Goal: Information Seeking & Learning: Learn about a topic

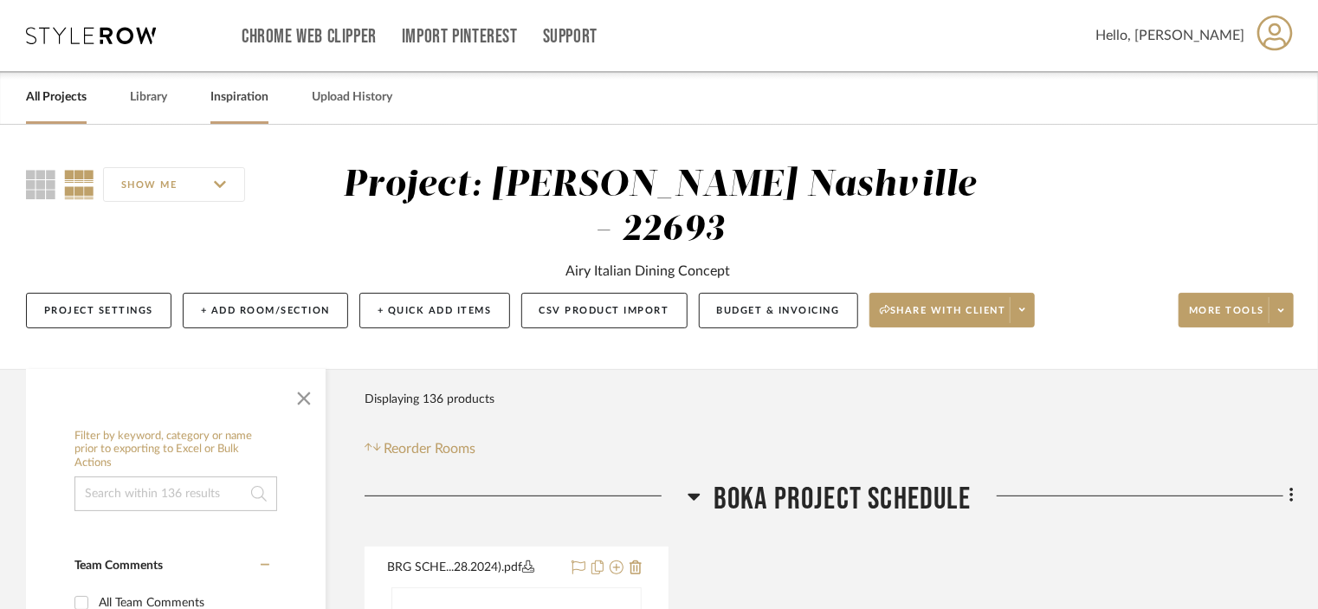
click at [234, 99] on link "Inspiration" at bounding box center [239, 97] width 58 height 23
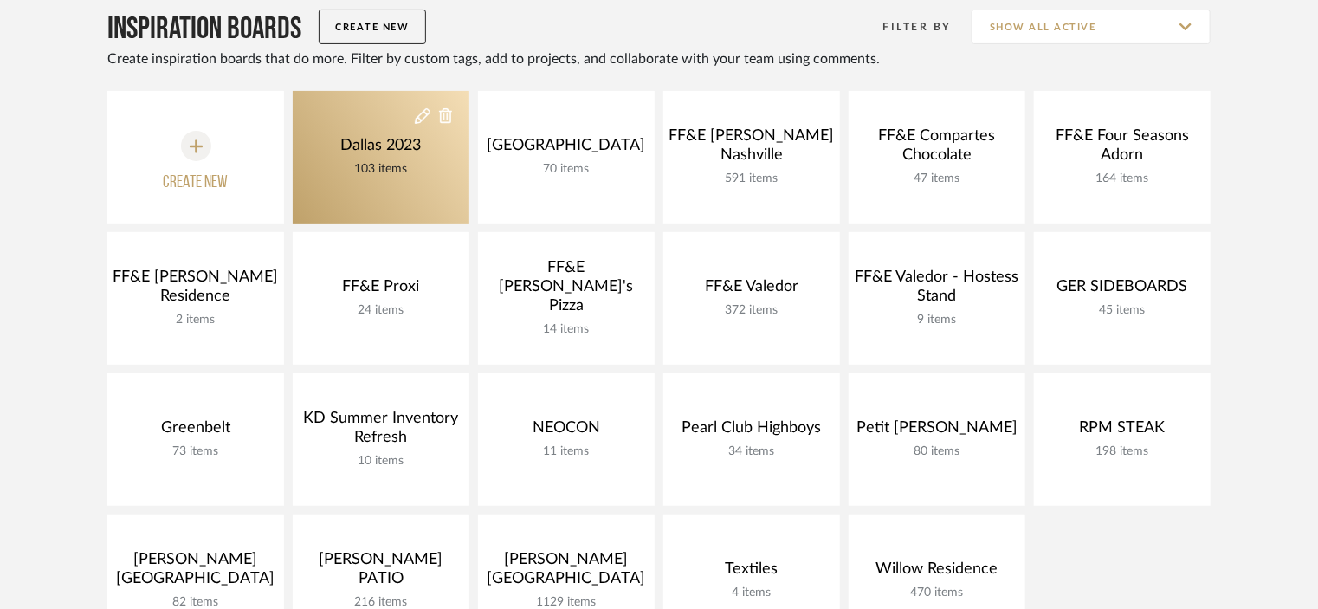
scroll to position [182, 0]
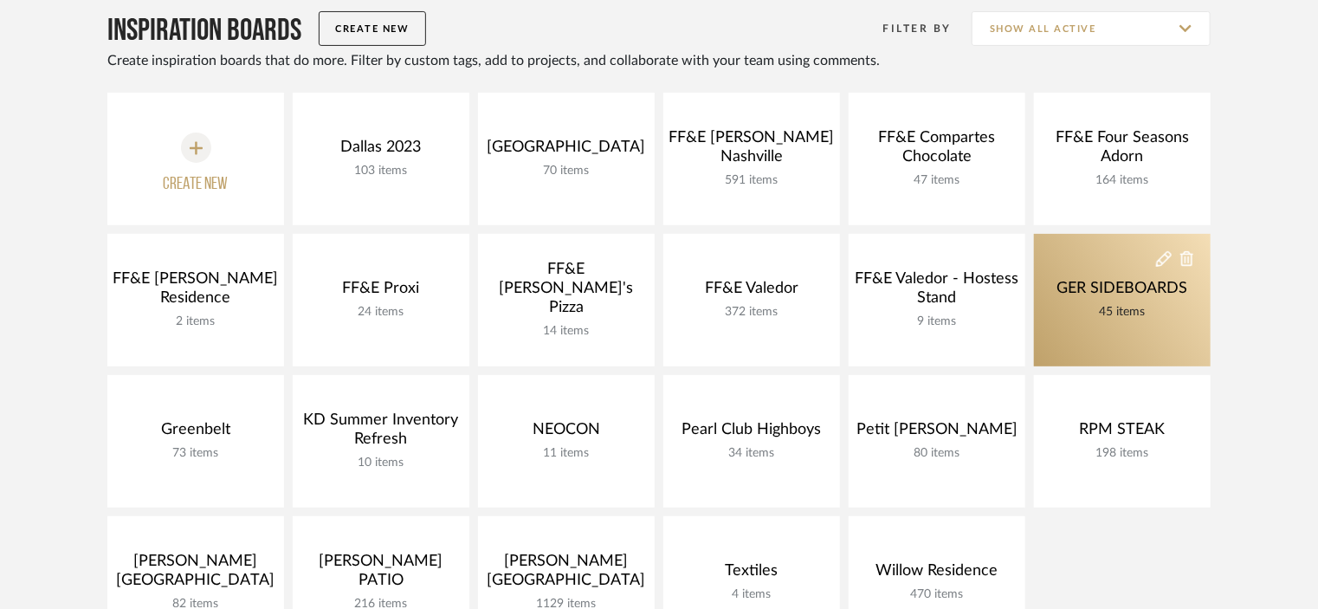
click at [1091, 300] on div "GER SIDEBOARDS 45 items" at bounding box center [1122, 300] width 139 height 42
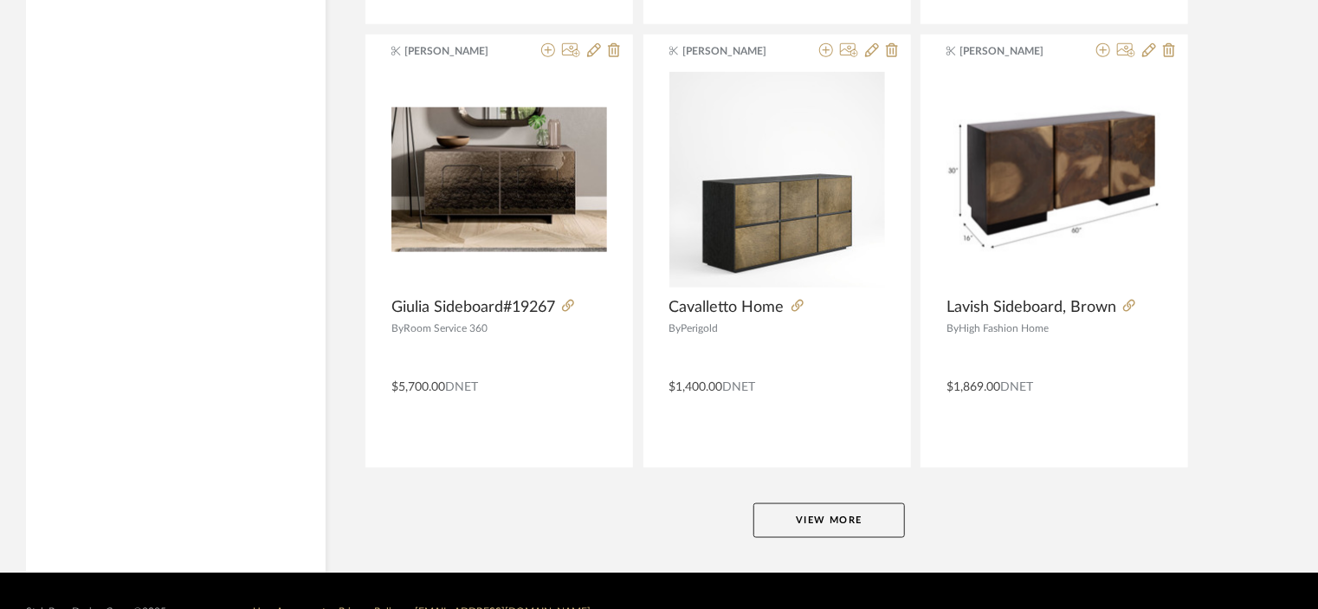
scroll to position [4291, 0]
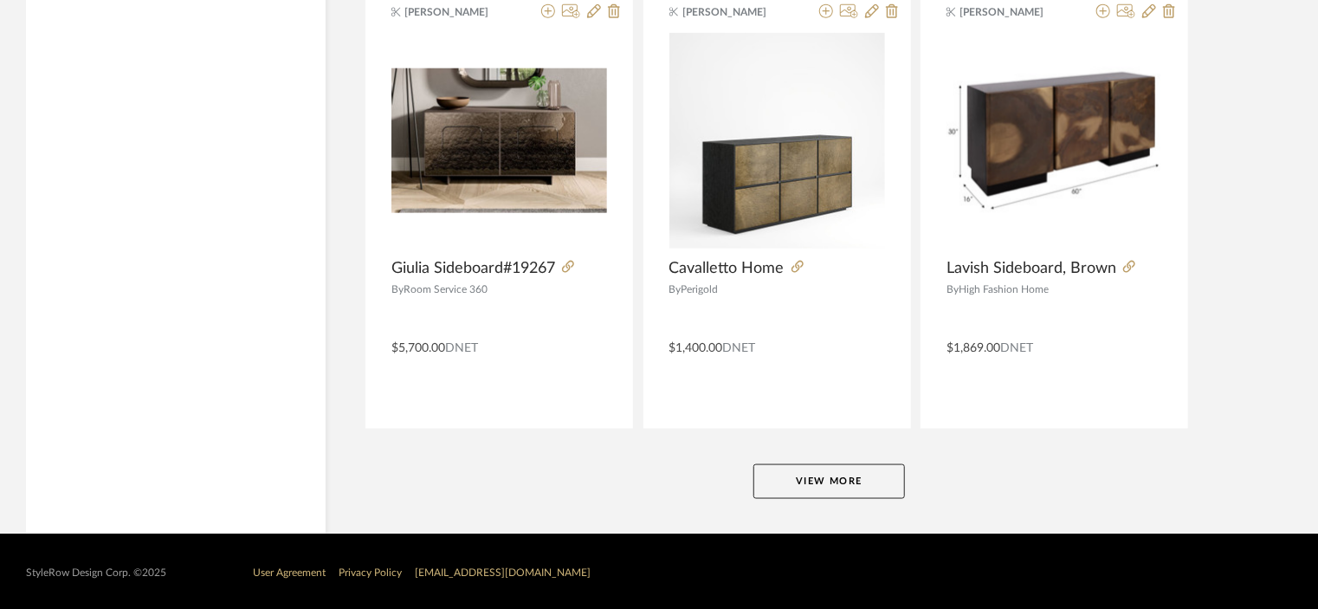
click at [797, 477] on button "View More" at bounding box center [828, 481] width 151 height 35
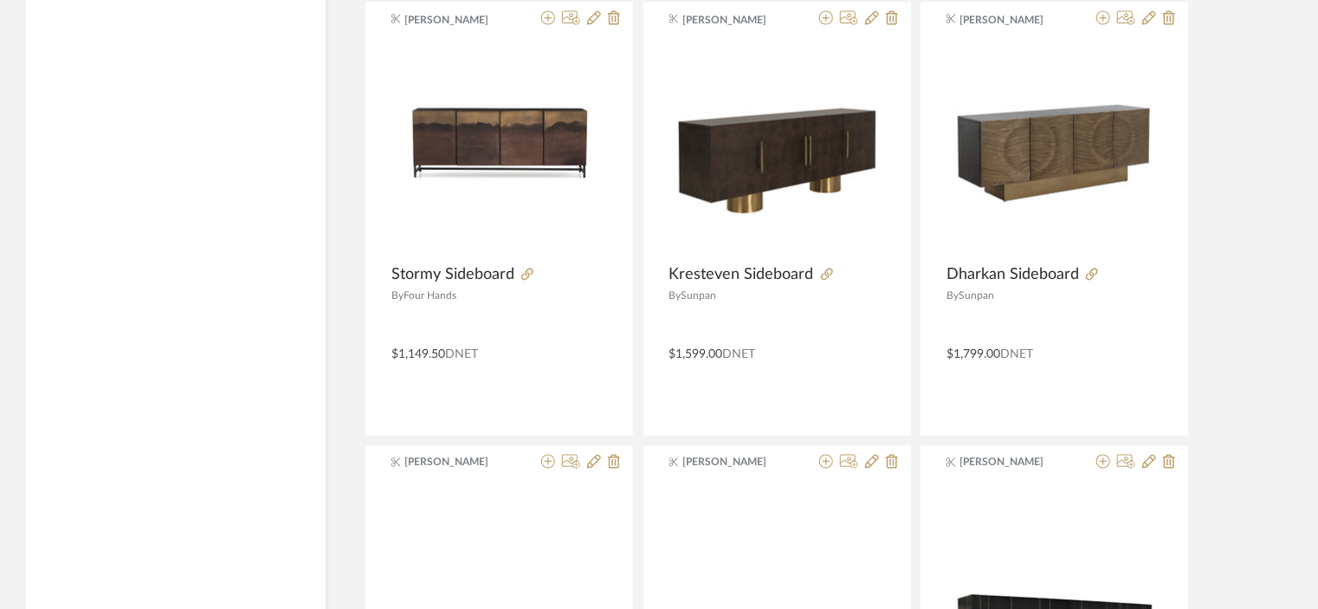
scroll to position [4727, 0]
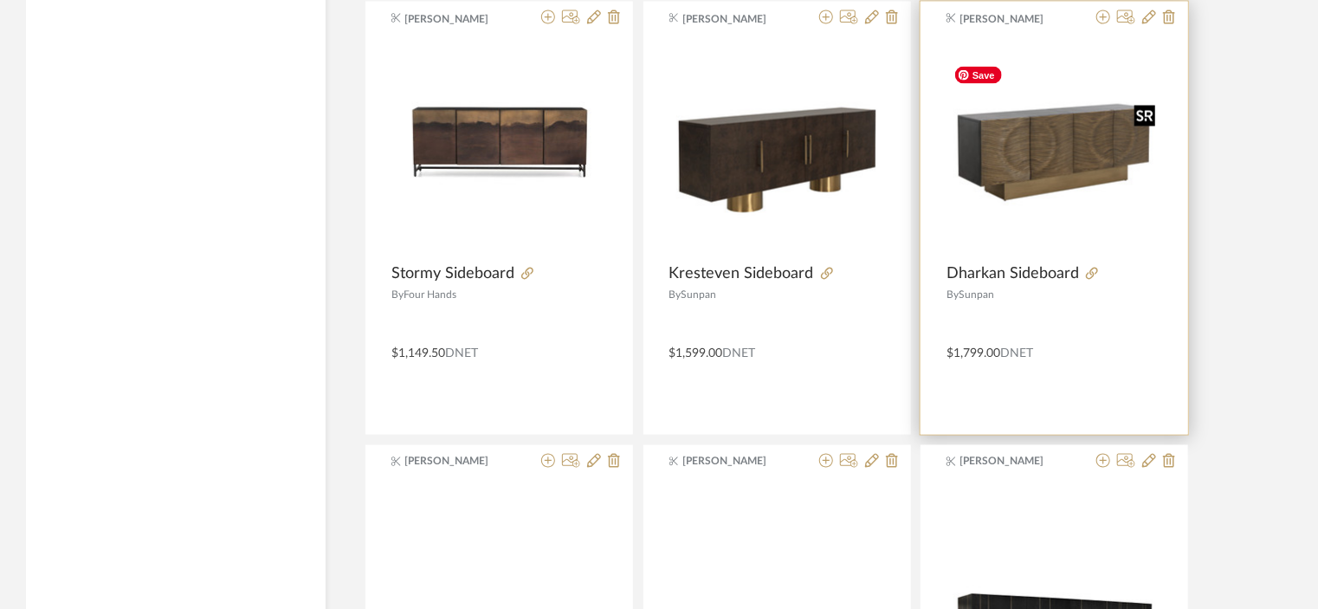
click at [1067, 129] on img "0" at bounding box center [1054, 147] width 216 height 172
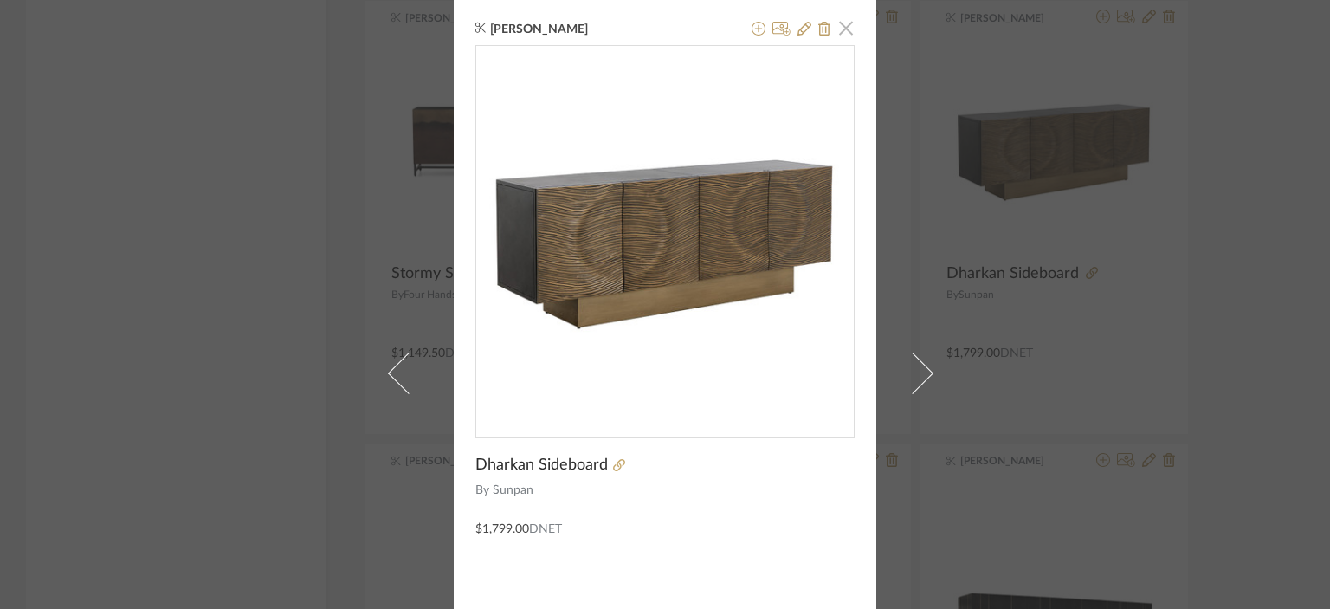
click at [841, 30] on span "button" at bounding box center [845, 27] width 35 height 35
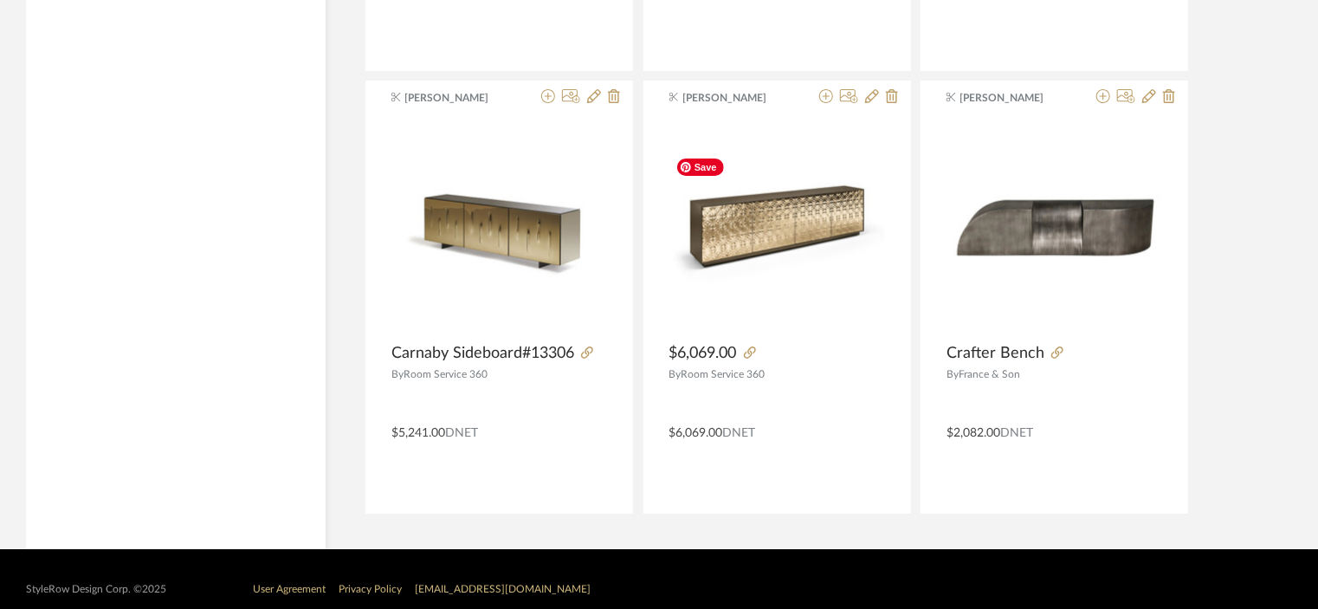
scroll to position [6421, 0]
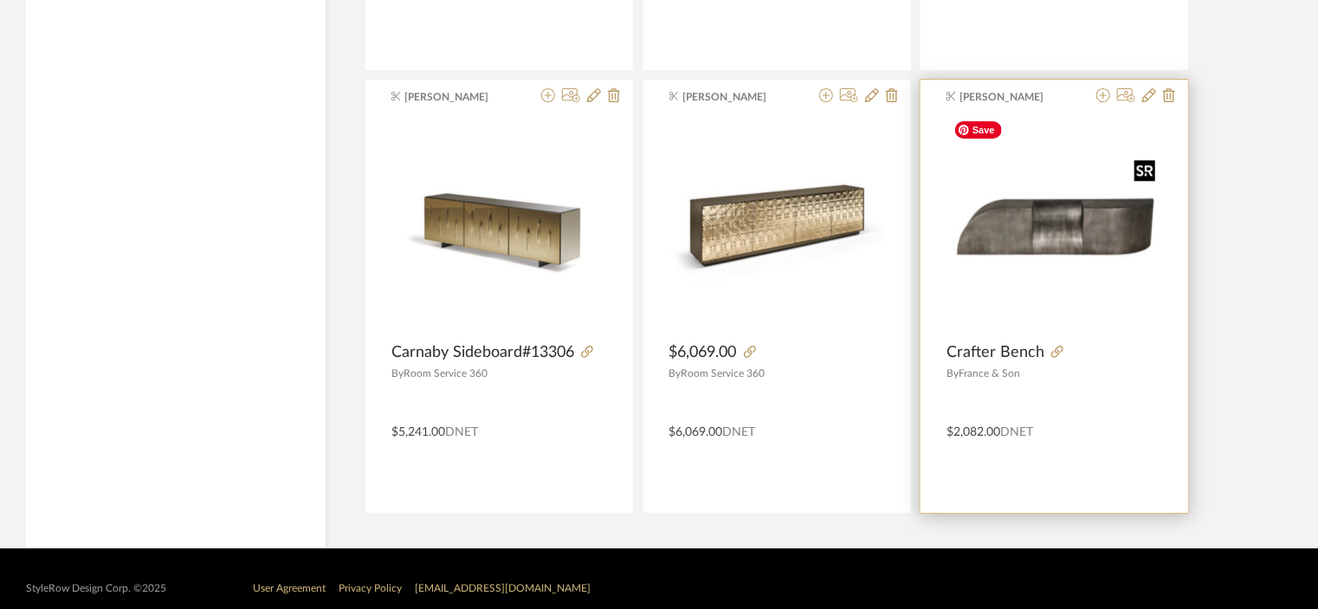
click at [1053, 229] on img "0" at bounding box center [1054, 226] width 216 height 216
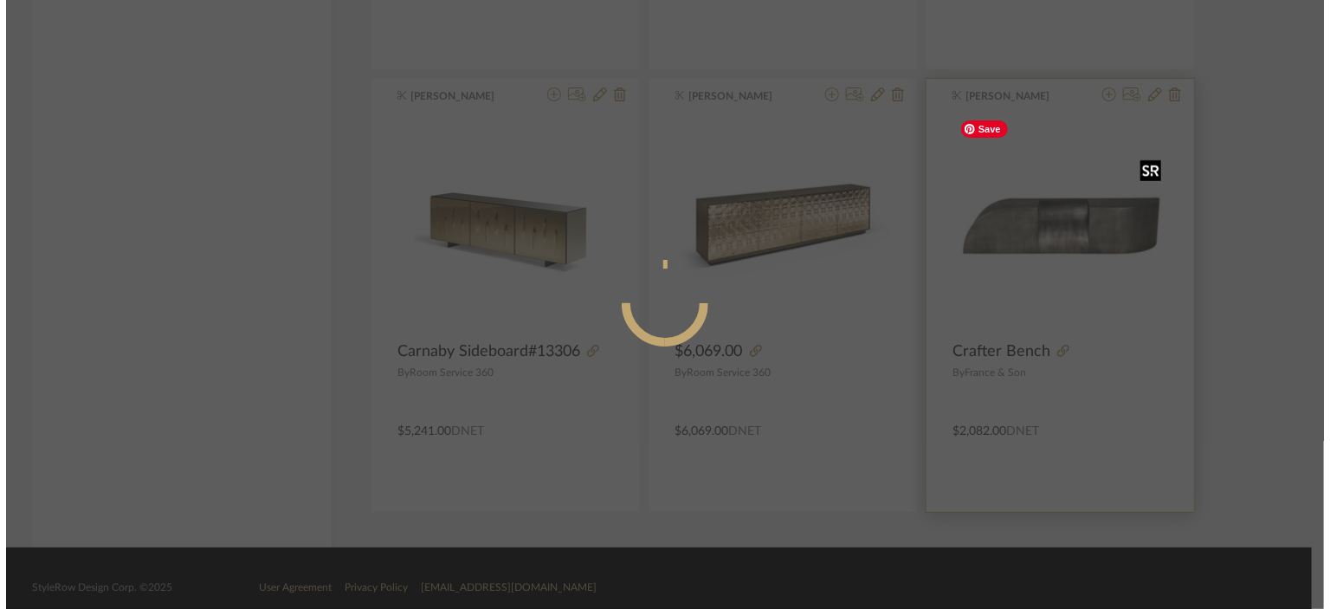
scroll to position [0, 0]
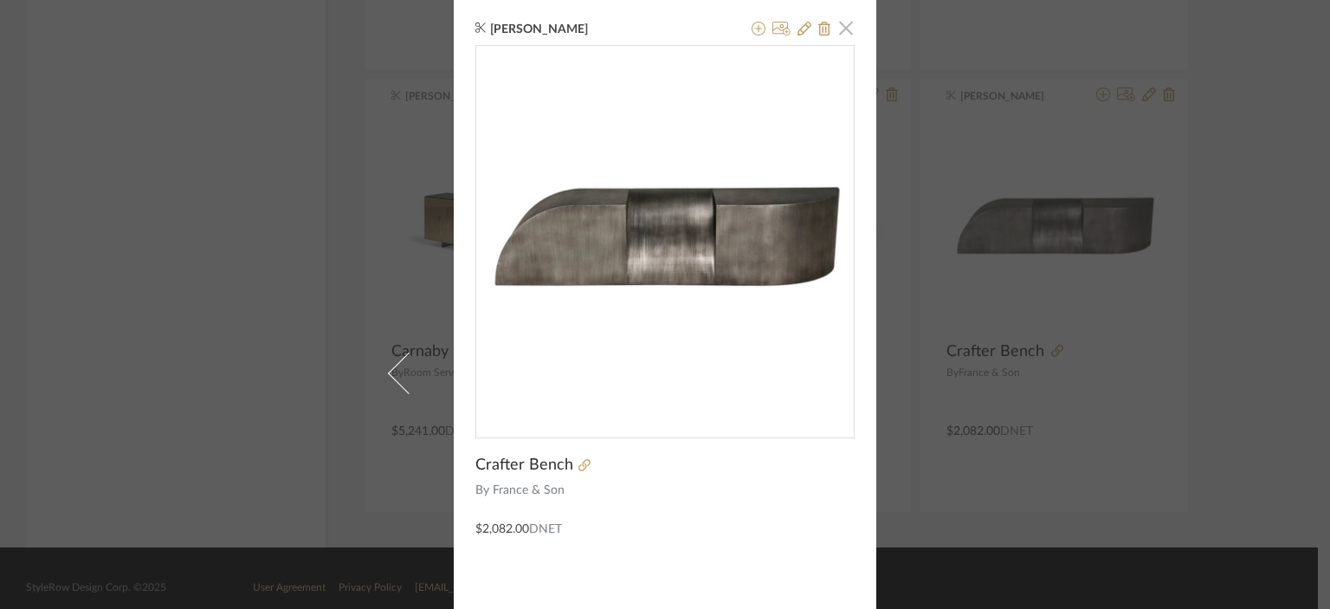
click at [844, 27] on span "button" at bounding box center [845, 27] width 35 height 35
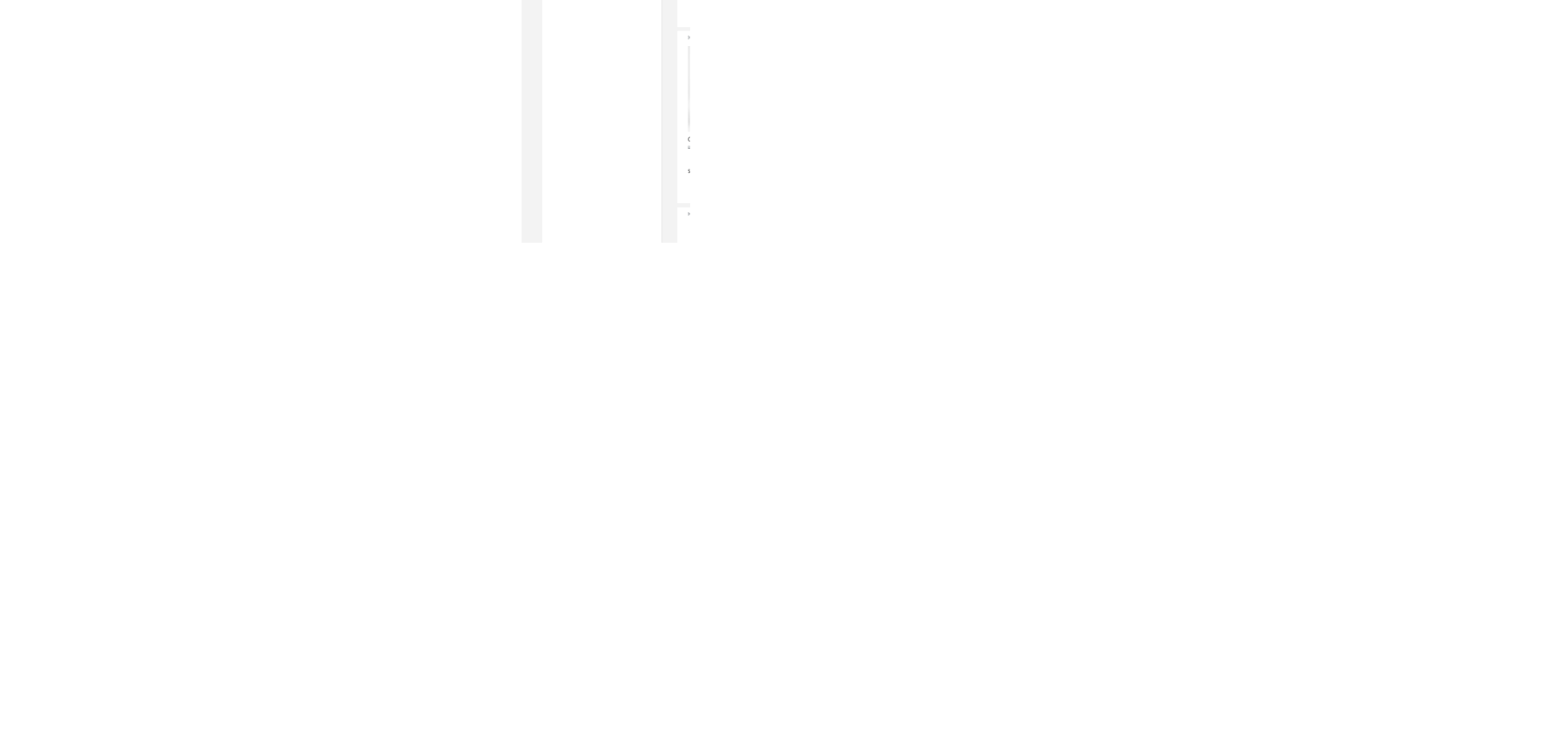
scroll to position [5863, 0]
